Goal: Task Accomplishment & Management: Use online tool/utility

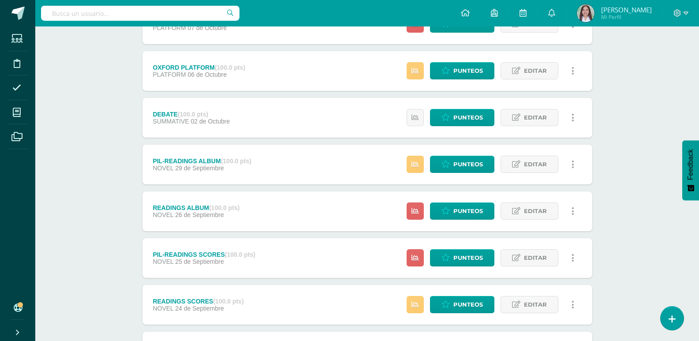
scroll to position [142, 0]
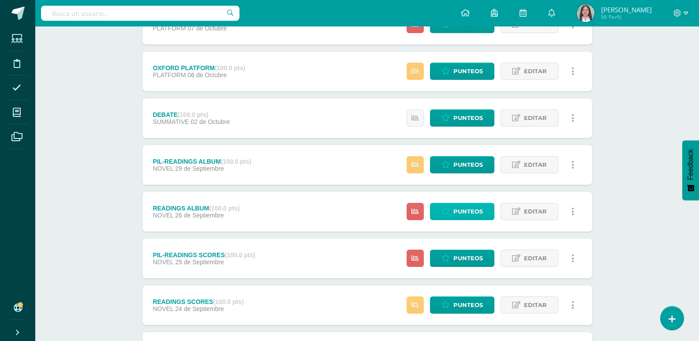
click at [465, 220] on span "Punteos" at bounding box center [468, 211] width 30 height 16
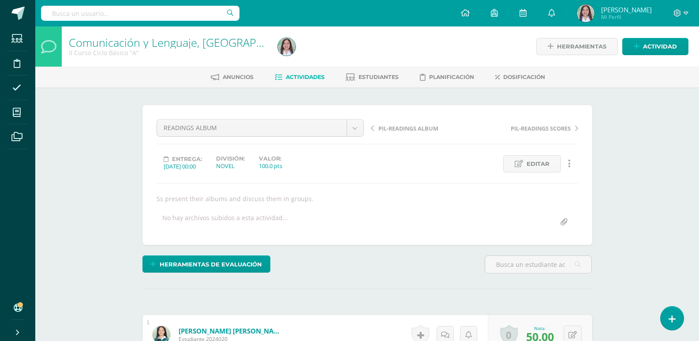
click at [309, 80] on span "Actividades" at bounding box center [305, 77] width 39 height 7
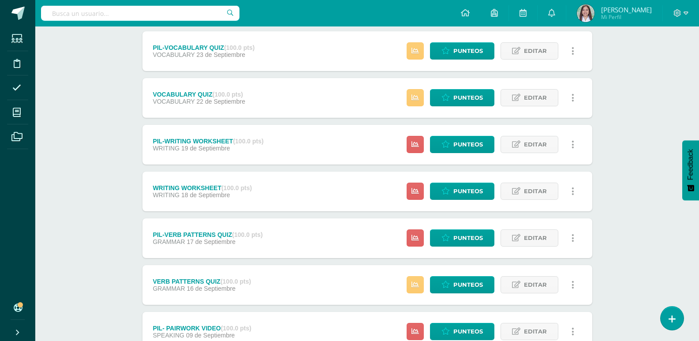
scroll to position [442, 0]
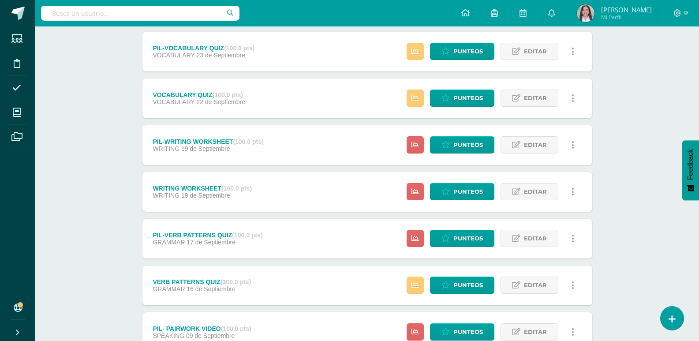
click at [473, 200] on span "Punteos" at bounding box center [468, 191] width 30 height 16
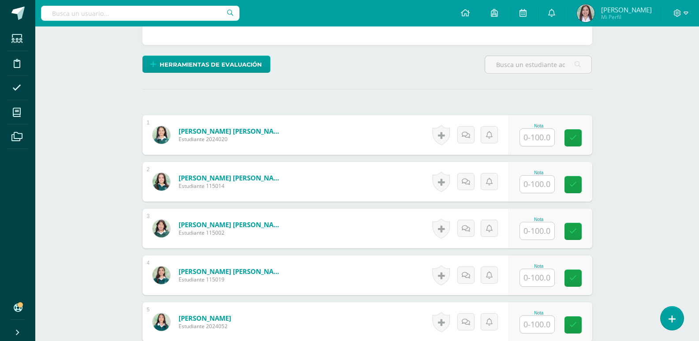
scroll to position [206, 0]
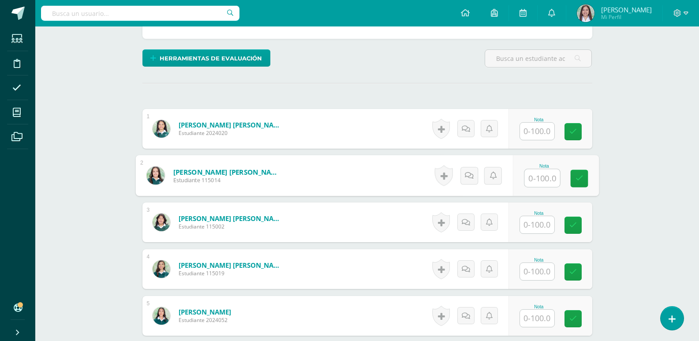
click at [549, 187] on input "text" at bounding box center [541, 178] width 35 height 18
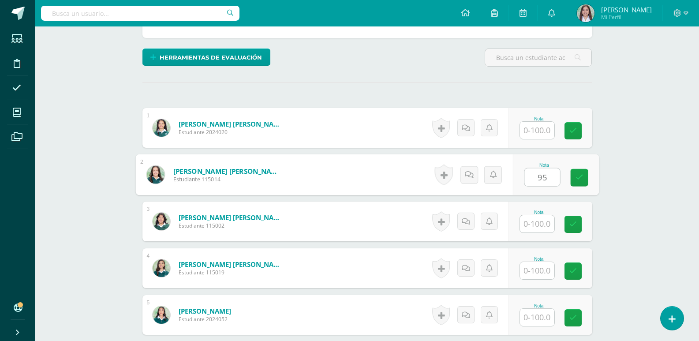
type input "95"
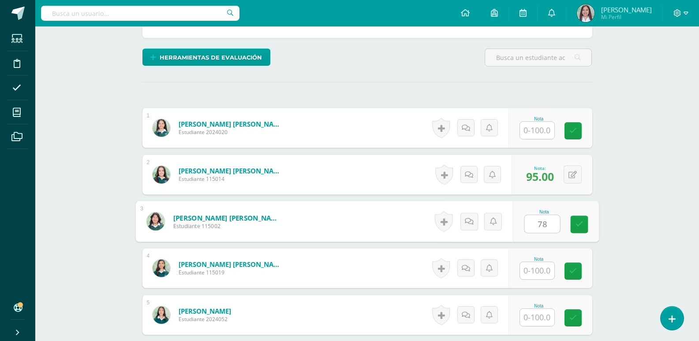
type input "78"
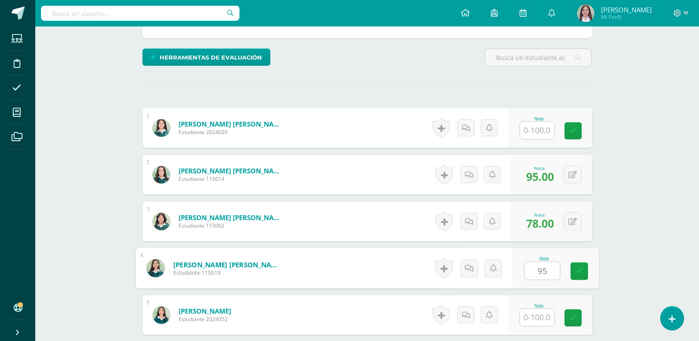
type input "95"
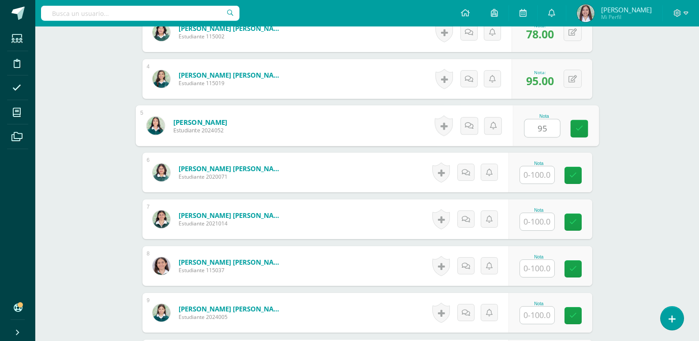
type input "95"
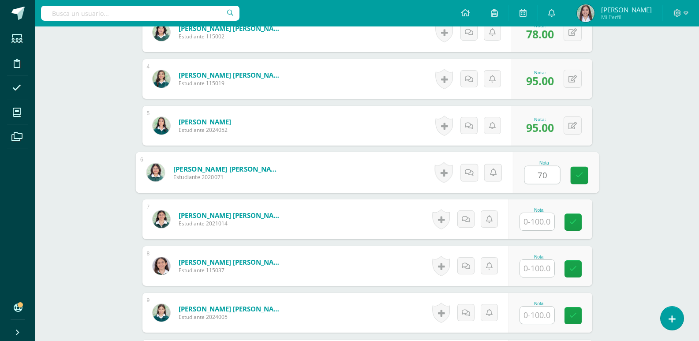
type input "70"
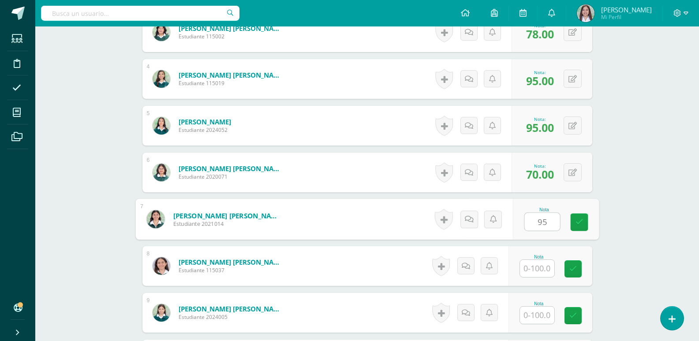
type input "95"
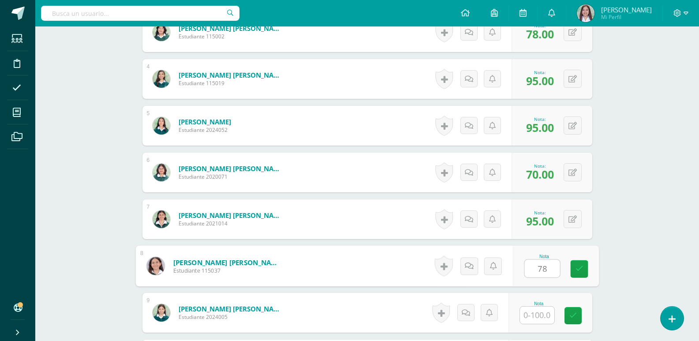
type input "78"
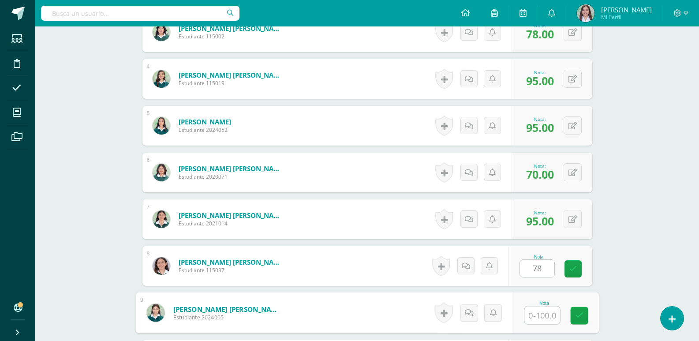
scroll to position [590, 0]
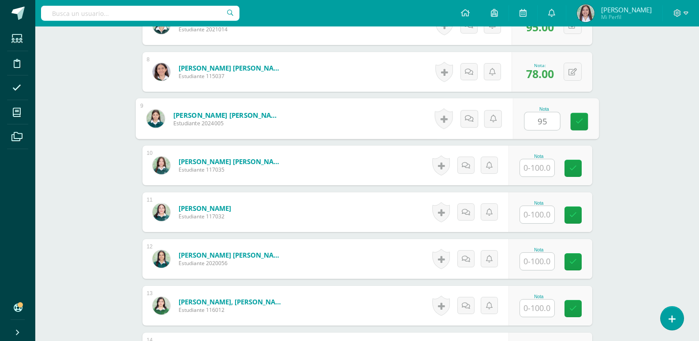
type input "95"
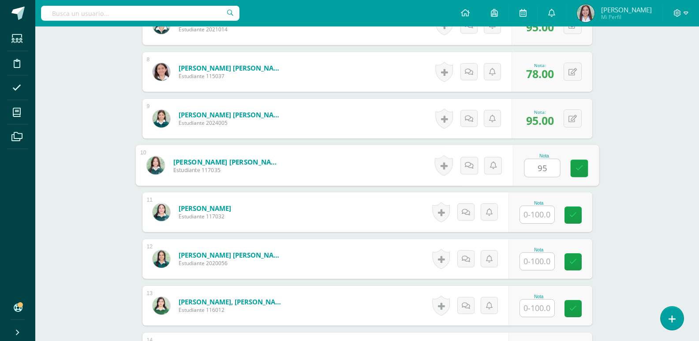
type input "95"
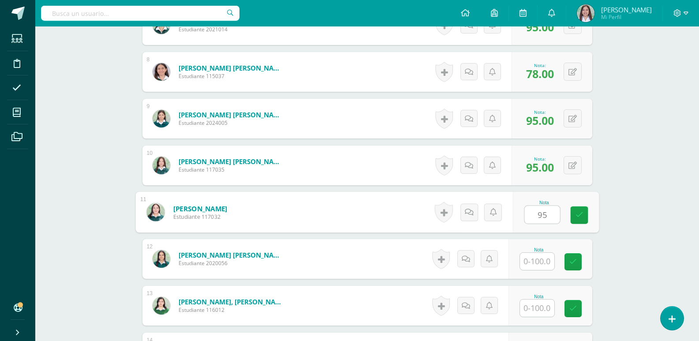
type input "95"
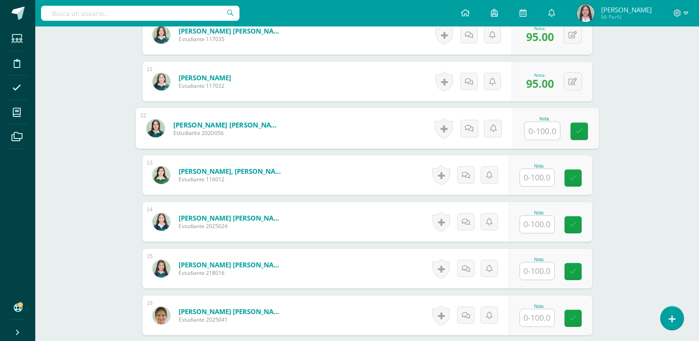
scroll to position [721, 0]
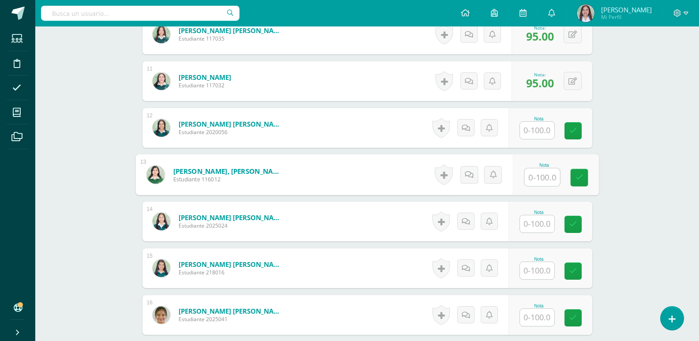
click at [545, 186] on input "text" at bounding box center [541, 177] width 35 height 18
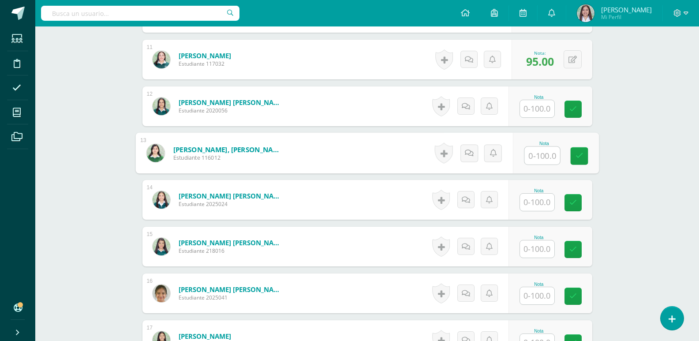
scroll to position [743, 0]
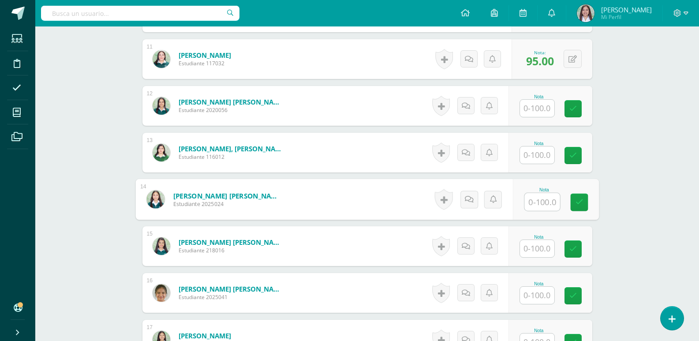
click at [547, 211] on input "text" at bounding box center [541, 202] width 35 height 18
type input "80"
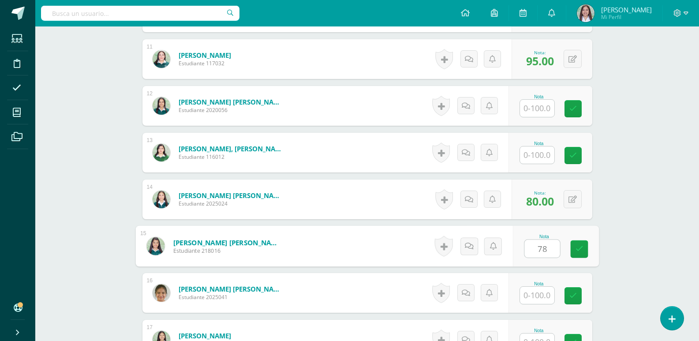
type input "78"
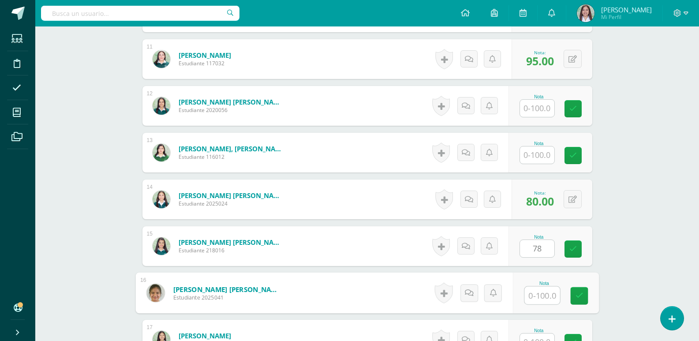
scroll to position [929, 0]
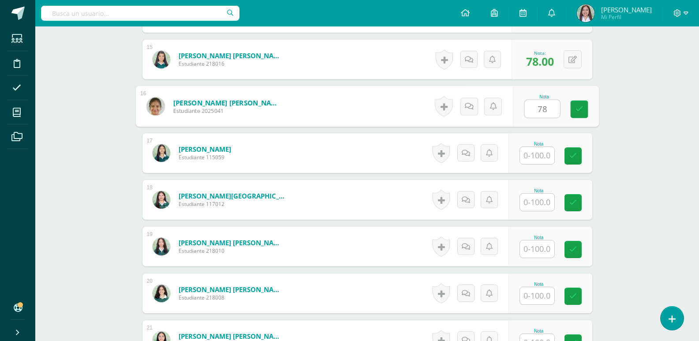
type input "78"
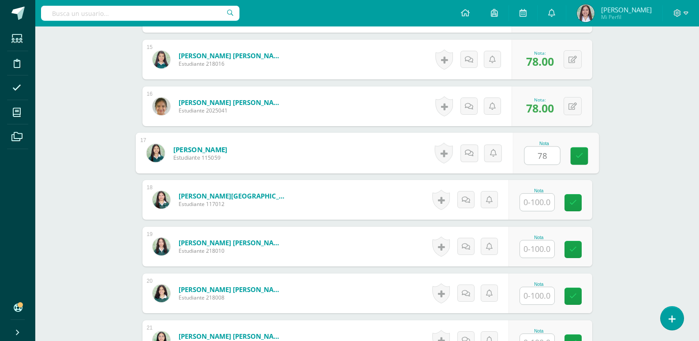
type input "78"
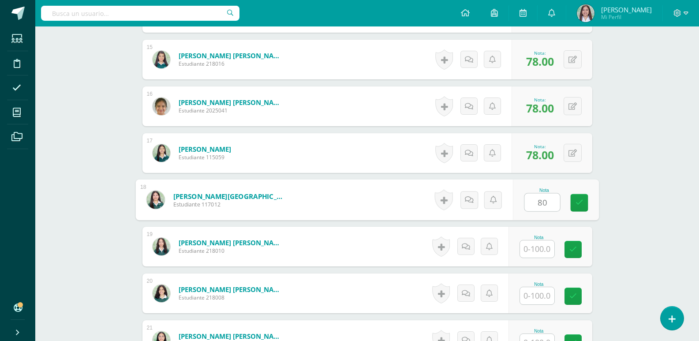
type input "80"
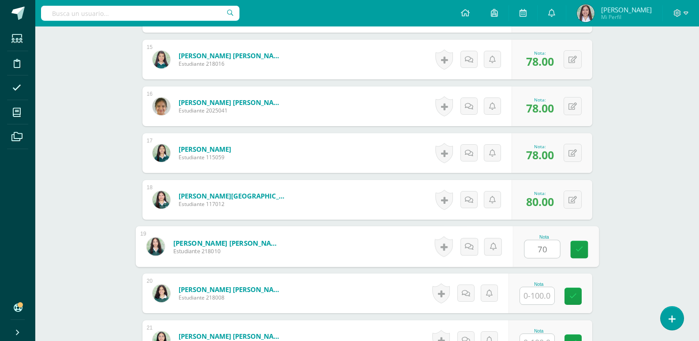
type input "70"
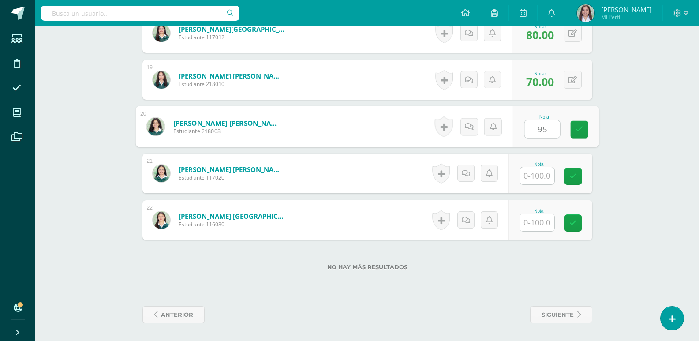
type input "95"
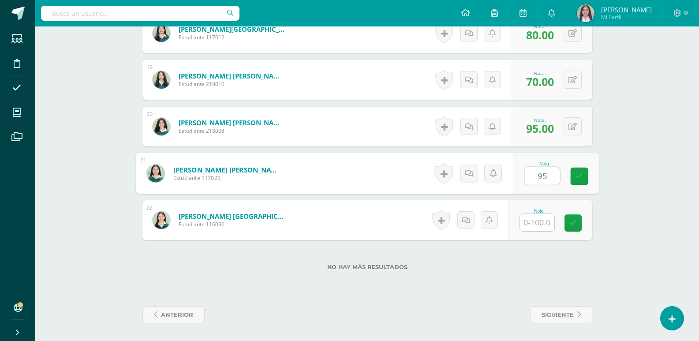
type input "95"
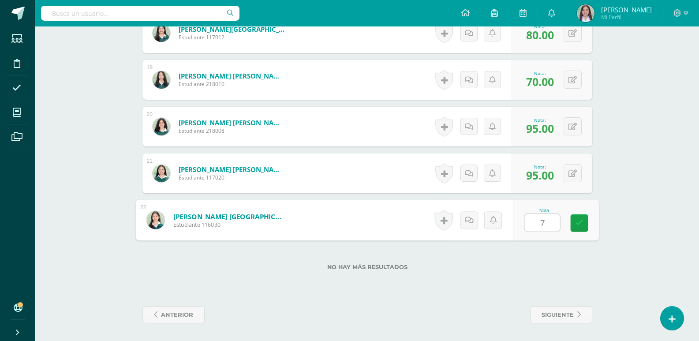
type input "78"
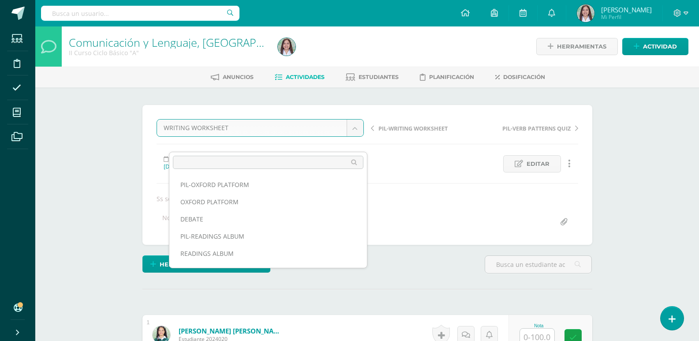
scroll to position [97, 0]
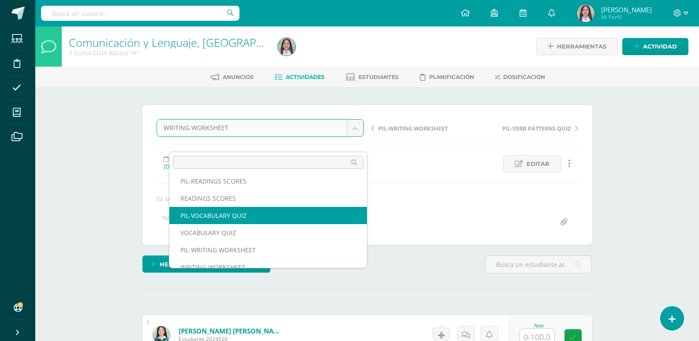
select select "/dashboard/teacher/grade-activity/260152/"
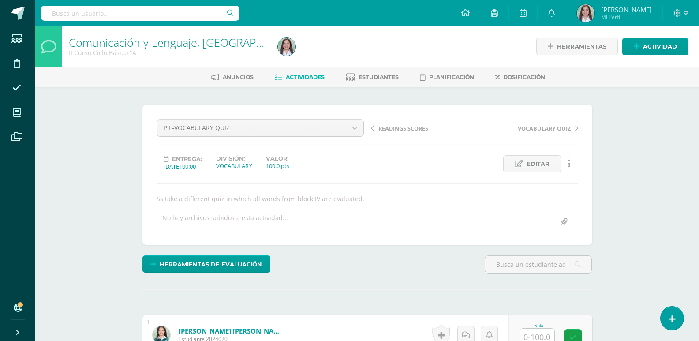
click at [306, 84] on link "Actividades" at bounding box center [300, 77] width 50 height 14
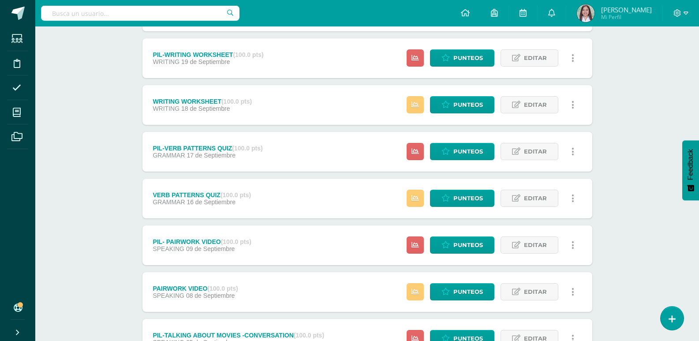
scroll to position [553, 0]
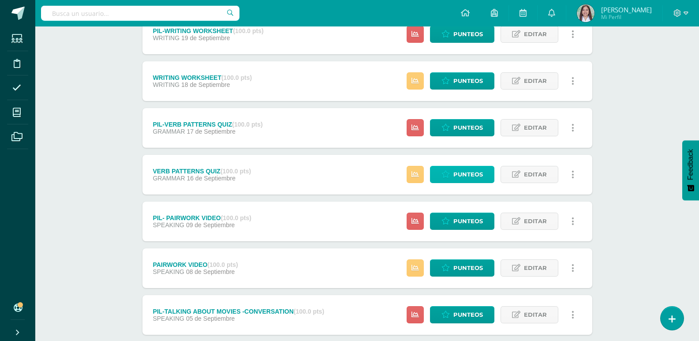
click at [472, 182] on span "Punteos" at bounding box center [468, 174] width 30 height 16
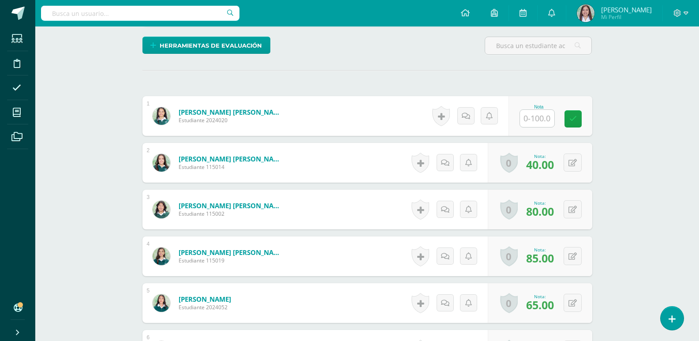
scroll to position [219, 0]
click at [538, 127] on input "text" at bounding box center [541, 118] width 35 height 18
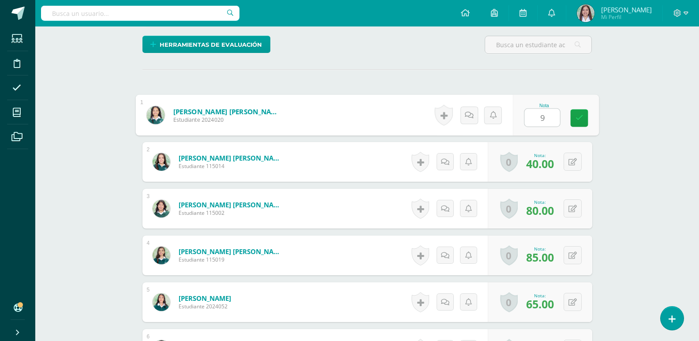
type input "95"
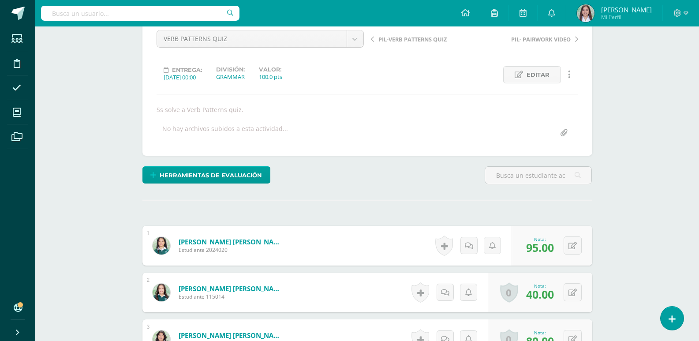
scroll to position [0, 0]
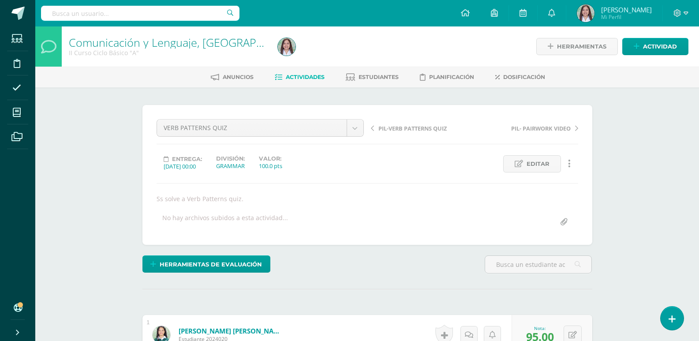
click at [316, 84] on link "Actividades" at bounding box center [300, 77] width 50 height 14
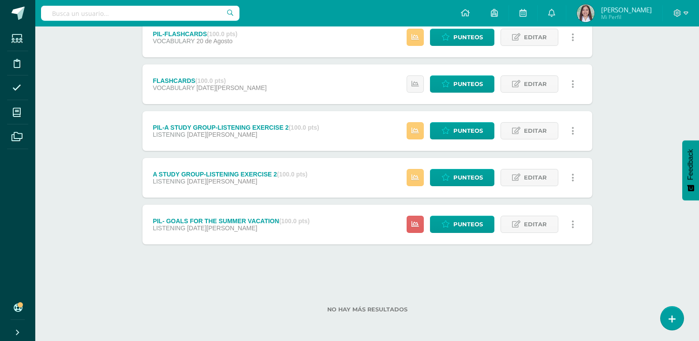
scroll to position [1424, 0]
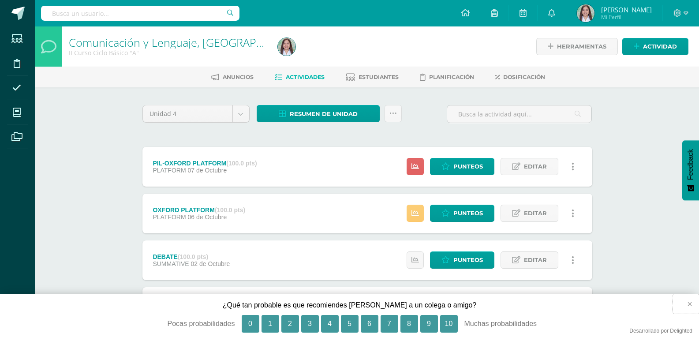
click at [692, 308] on button "×" at bounding box center [686, 303] width 26 height 19
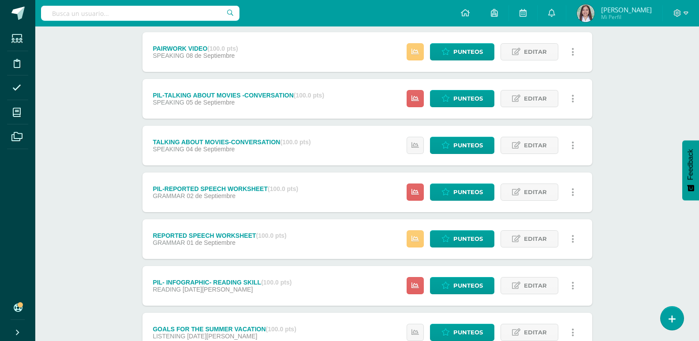
scroll to position [771, 0]
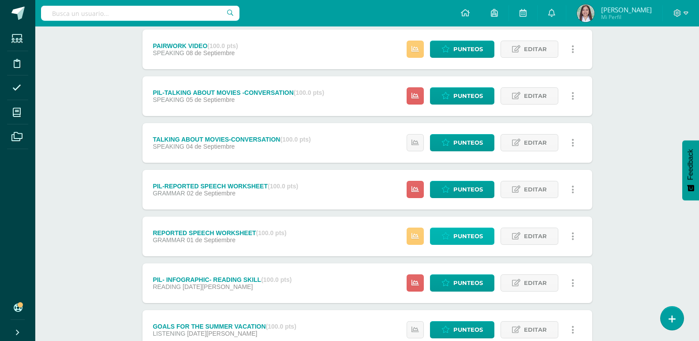
click at [485, 245] on link "Punteos" at bounding box center [462, 235] width 64 height 17
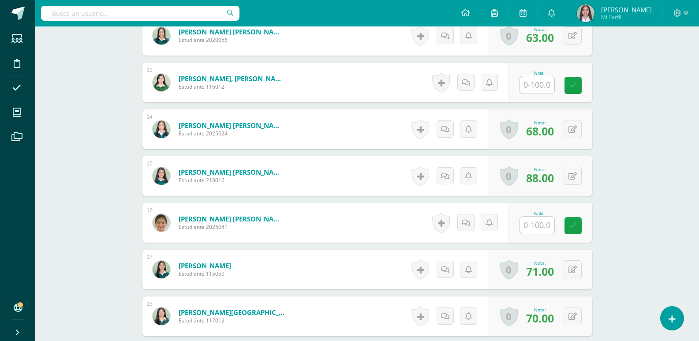
scroll to position [813, 0]
click at [533, 234] on input "text" at bounding box center [541, 225] width 35 height 18
type input "75"
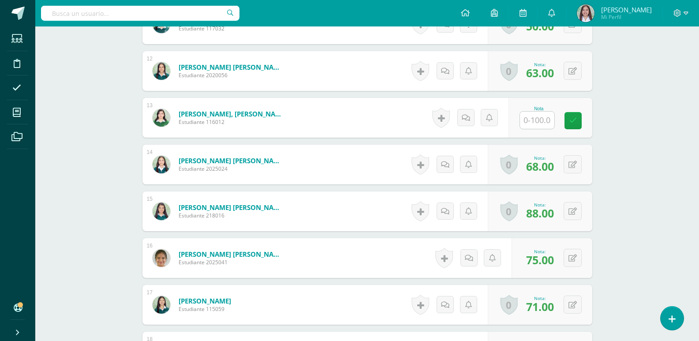
scroll to position [777, 0]
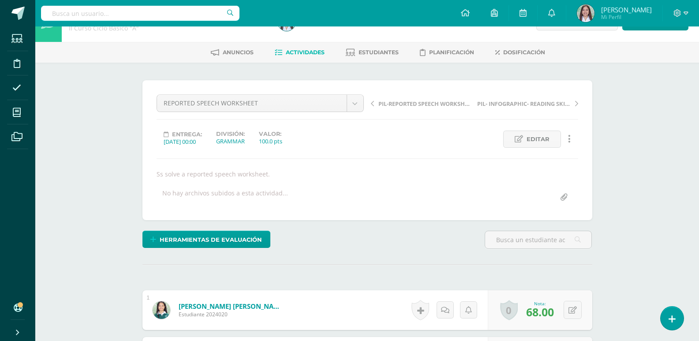
scroll to position [0, 0]
